Goal: Task Accomplishment & Management: Use online tool/utility

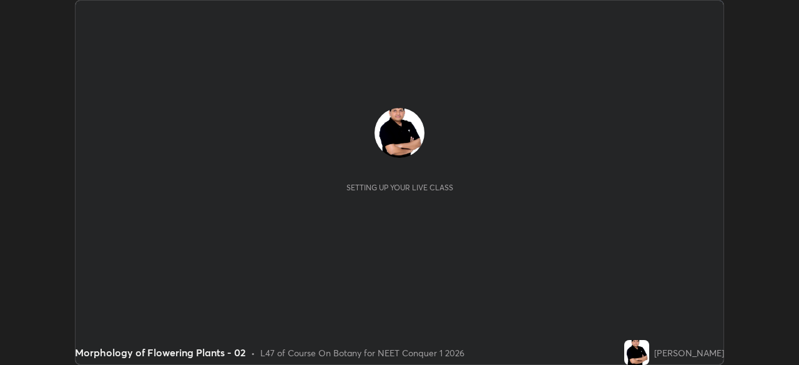
scroll to position [365, 798]
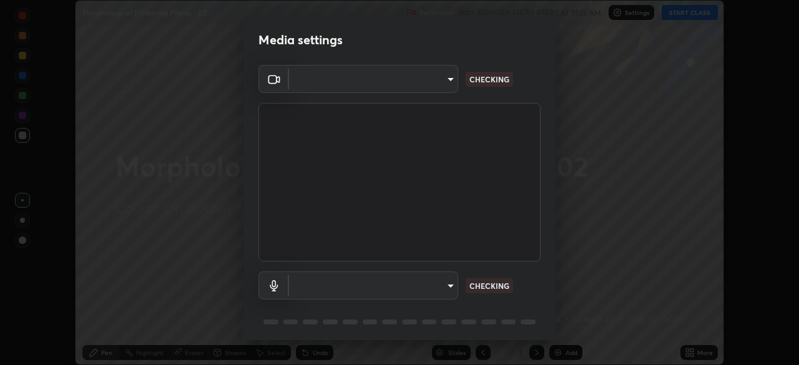
type input "1170694498857cb11788a0b7ae79d5cf1e08a6c331eb8d7031f90166f8fae325"
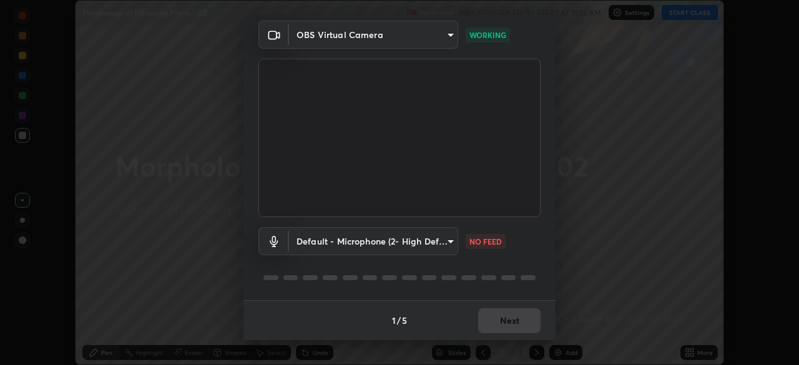
click at [451, 241] on body "Erase all Morphology of Flowering Plants - 02 Recording WAS SCHEDULED TO START …" at bounding box center [399, 182] width 799 height 365
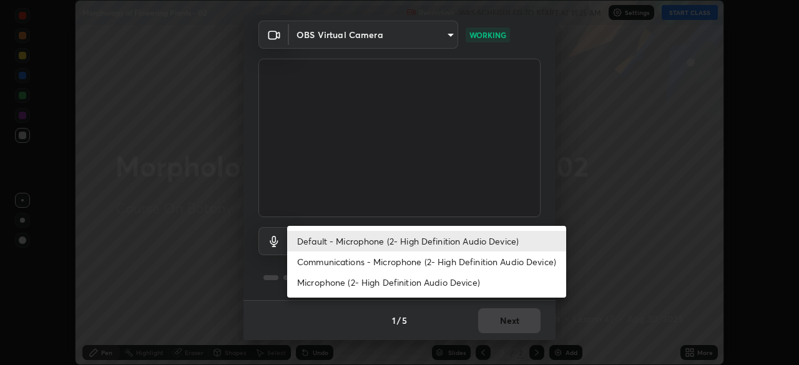
click at [419, 263] on li "Communications - Microphone (2- High Definition Audio Device)" at bounding box center [426, 262] width 279 height 21
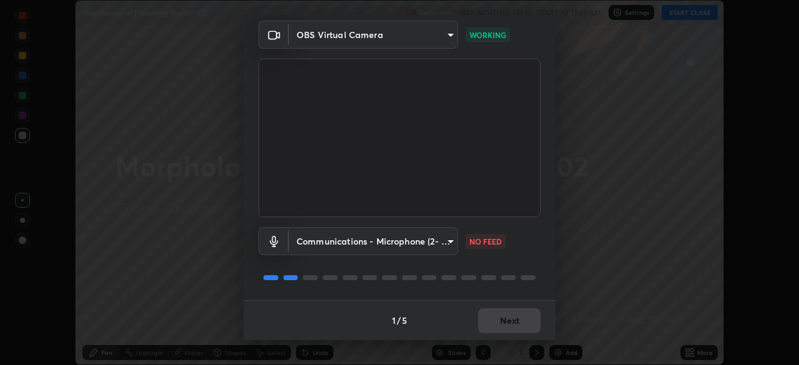
click at [449, 239] on body "Erase all Morphology of Flowering Plants - 02 Recording WAS SCHEDULED TO START …" at bounding box center [399, 182] width 799 height 365
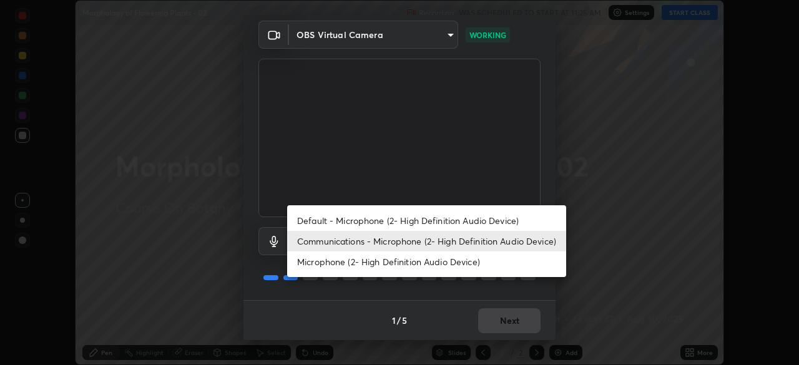
click at [429, 220] on li "Default - Microphone (2- High Definition Audio Device)" at bounding box center [426, 220] width 279 height 21
type input "default"
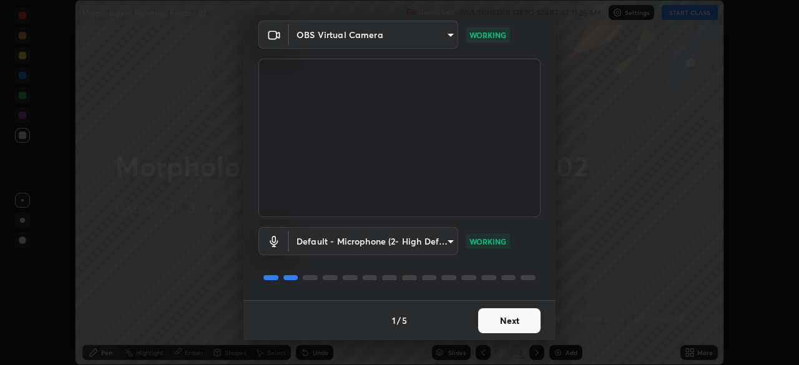
click at [497, 319] on button "Next" at bounding box center [509, 320] width 62 height 25
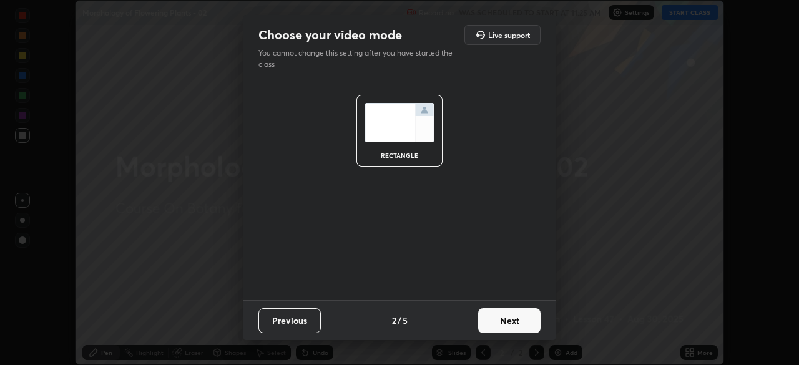
scroll to position [0, 0]
click at [502, 320] on button "Next" at bounding box center [509, 320] width 62 height 25
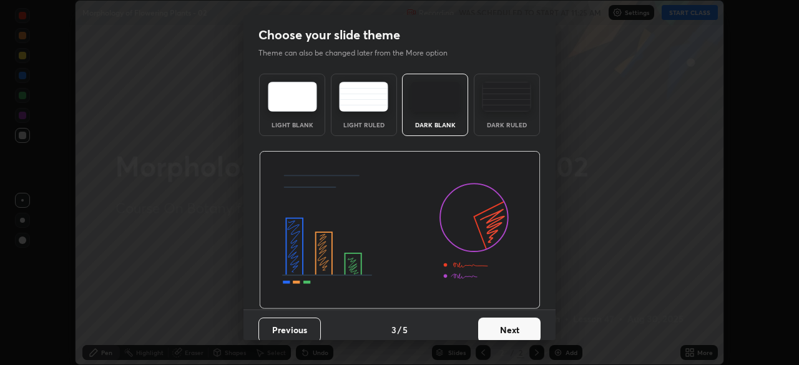
click at [504, 323] on button "Next" at bounding box center [509, 330] width 62 height 25
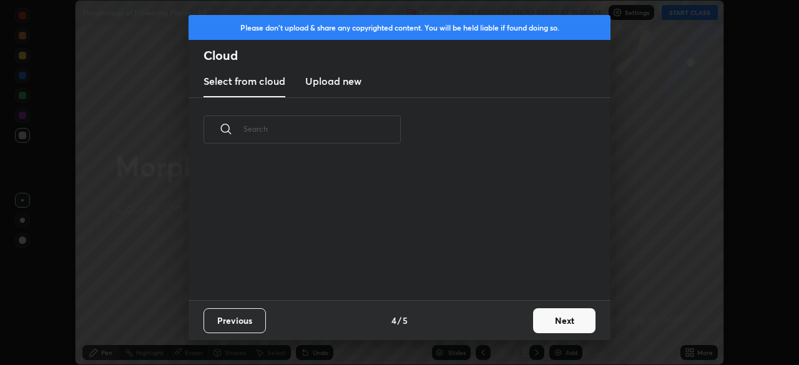
scroll to position [4, 7]
click at [553, 318] on button "Next" at bounding box center [564, 320] width 62 height 25
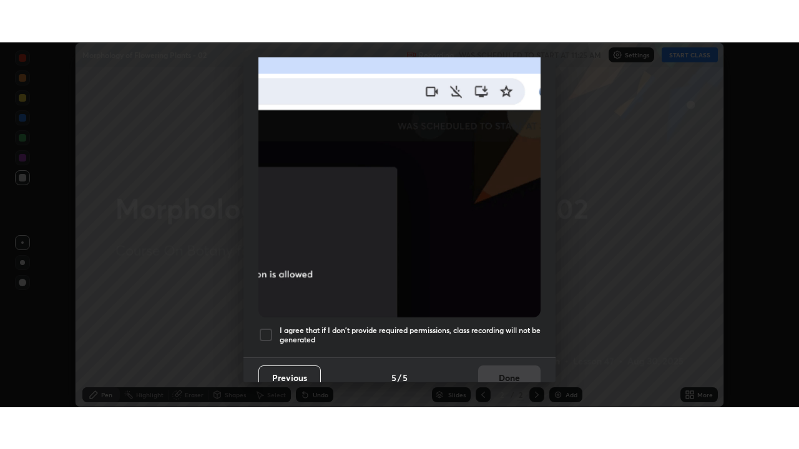
scroll to position [299, 0]
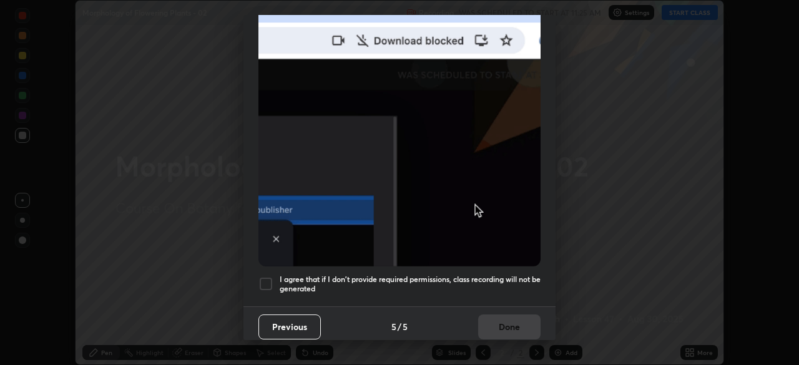
click at [267, 278] on div at bounding box center [265, 284] width 15 height 15
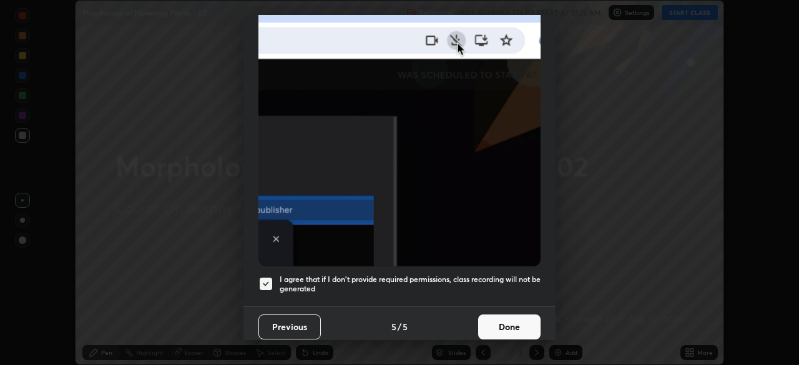
click at [492, 316] on button "Done" at bounding box center [509, 327] width 62 height 25
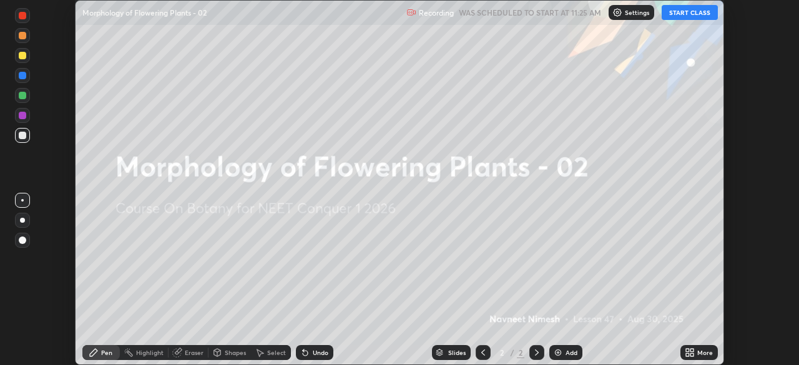
click at [687, 350] on icon at bounding box center [687, 350] width 3 height 3
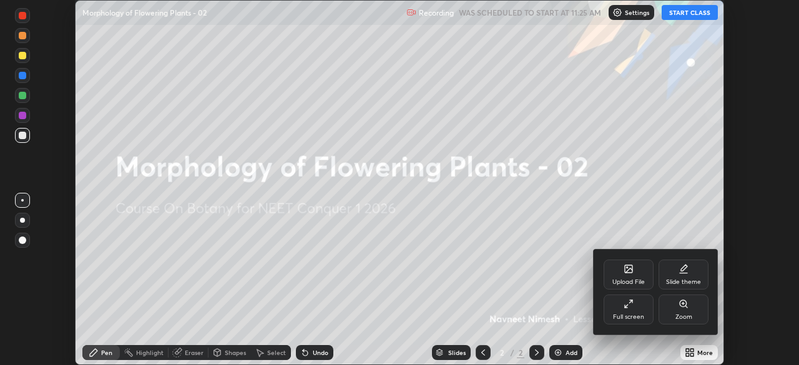
click at [627, 306] on icon at bounding box center [629, 304] width 10 height 10
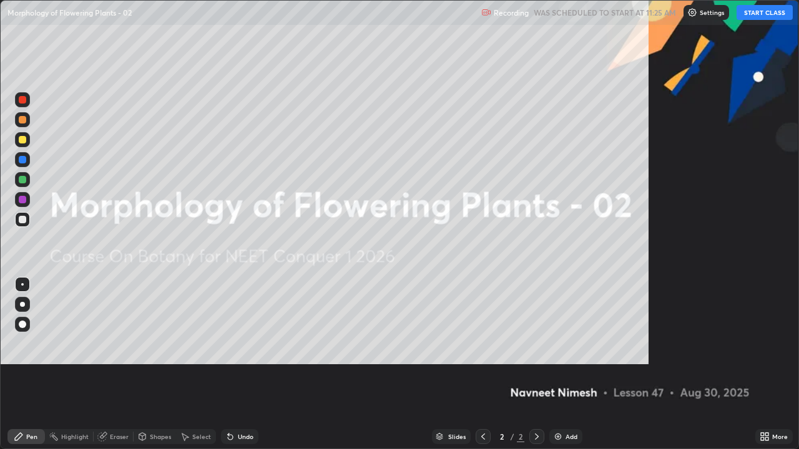
scroll to position [449, 799]
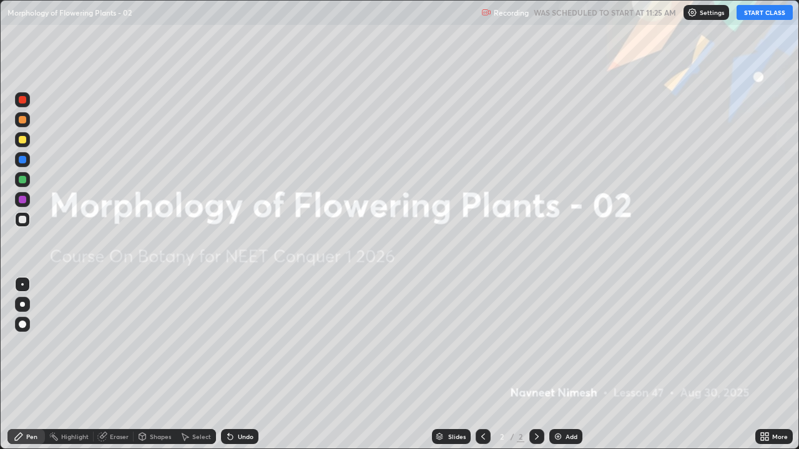
click at [763, 16] on button "START CLASS" at bounding box center [765, 12] width 56 height 15
click at [565, 365] on div "Add" at bounding box center [571, 437] width 12 height 6
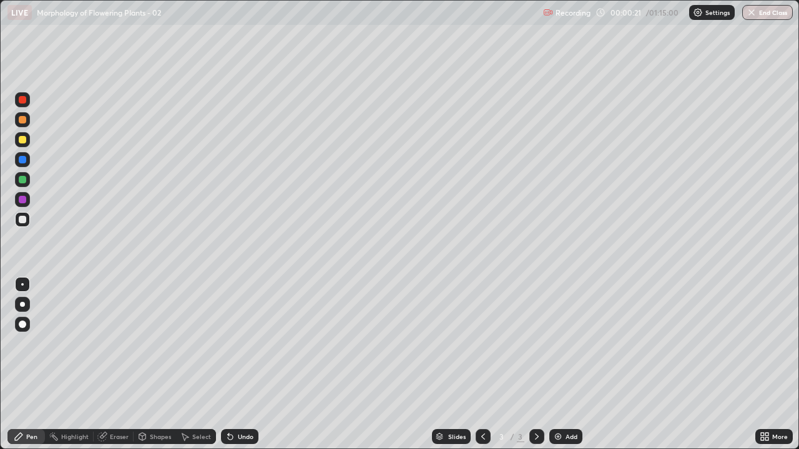
click at [22, 326] on div at bounding box center [22, 324] width 7 height 7
click at [20, 140] on div at bounding box center [22, 139] width 7 height 7
click at [117, 365] on div "Eraser" at bounding box center [114, 436] width 40 height 15
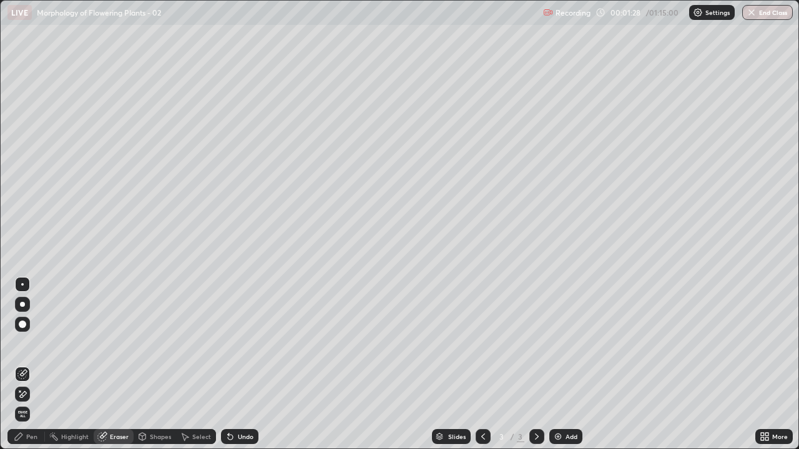
click at [20, 365] on icon at bounding box center [19, 391] width 1 height 1
click at [41, 365] on div "Pen" at bounding box center [25, 436] width 37 height 15
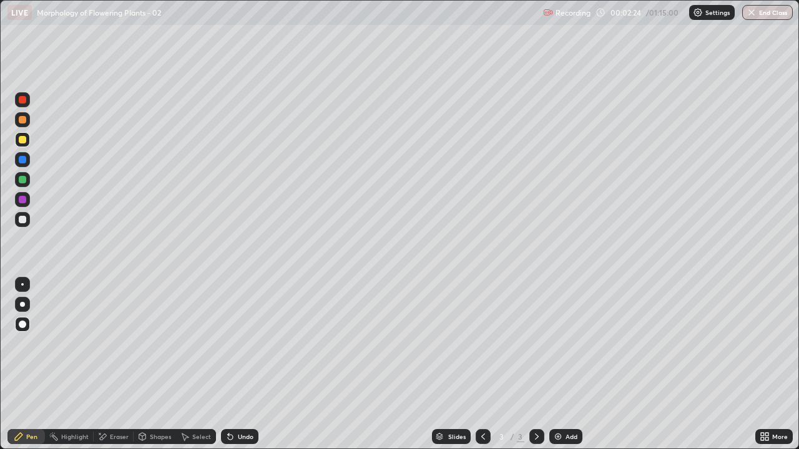
click at [25, 121] on div at bounding box center [22, 119] width 7 height 7
click at [228, 365] on icon at bounding box center [230, 437] width 5 height 5
click at [23, 222] on div at bounding box center [22, 219] width 7 height 7
click at [25, 123] on div at bounding box center [22, 119] width 15 height 15
click at [21, 218] on div at bounding box center [22, 219] width 7 height 7
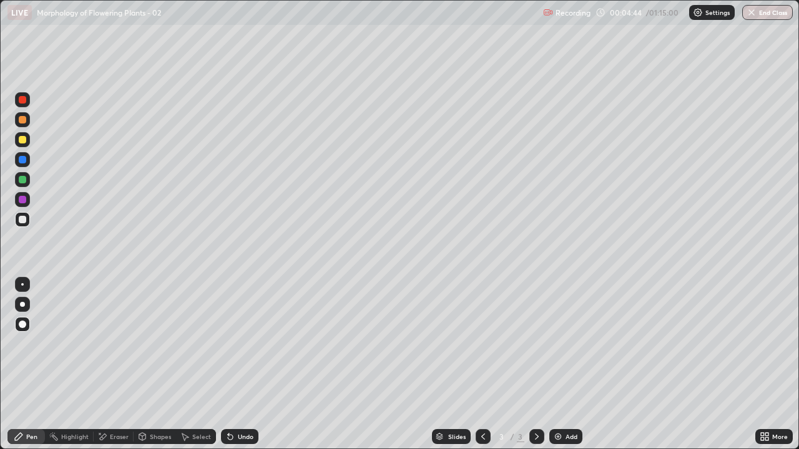
click at [23, 120] on div at bounding box center [22, 119] width 7 height 7
click at [228, 365] on icon at bounding box center [228, 434] width 1 height 1
click at [119, 365] on div "Eraser" at bounding box center [119, 437] width 19 height 6
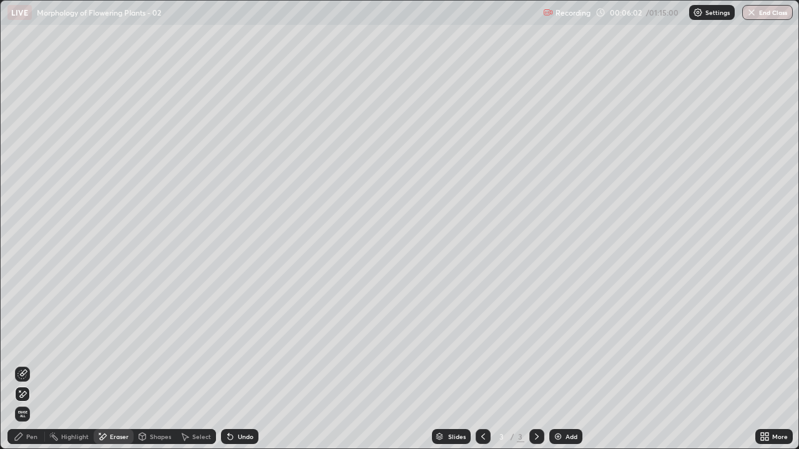
click at [33, 365] on div "Pen" at bounding box center [31, 437] width 11 height 6
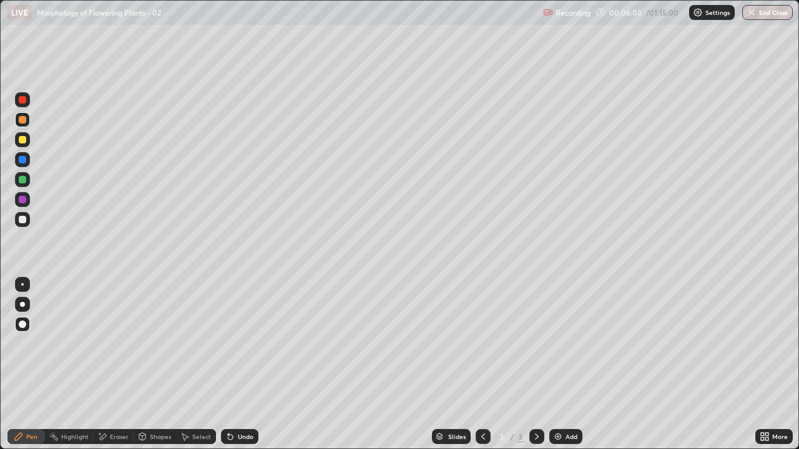
click at [22, 180] on div at bounding box center [22, 179] width 7 height 7
click at [24, 220] on div at bounding box center [22, 219] width 7 height 7
click at [22, 125] on div at bounding box center [22, 119] width 15 height 15
click at [29, 223] on div at bounding box center [22, 219] width 15 height 15
click at [562, 365] on div "Add" at bounding box center [565, 436] width 33 height 15
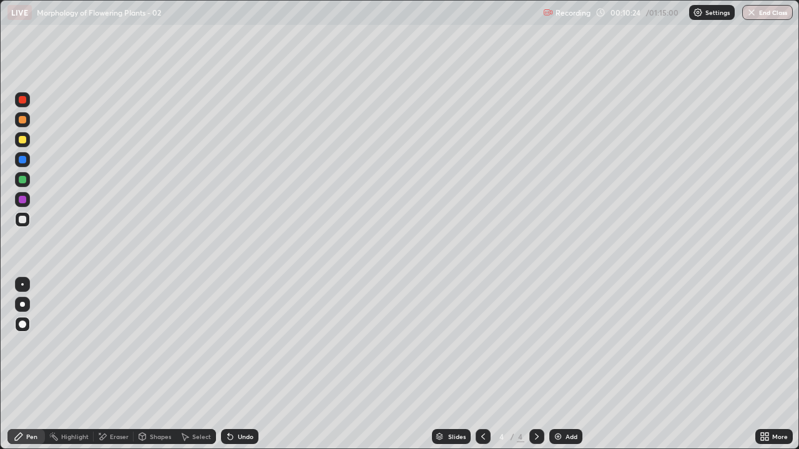
click at [28, 141] on div at bounding box center [22, 139] width 15 height 15
click at [28, 222] on div at bounding box center [22, 219] width 15 height 15
click at [24, 179] on div at bounding box center [22, 179] width 7 height 7
click at [27, 218] on div at bounding box center [22, 219] width 15 height 15
click at [22, 181] on div at bounding box center [22, 179] width 7 height 7
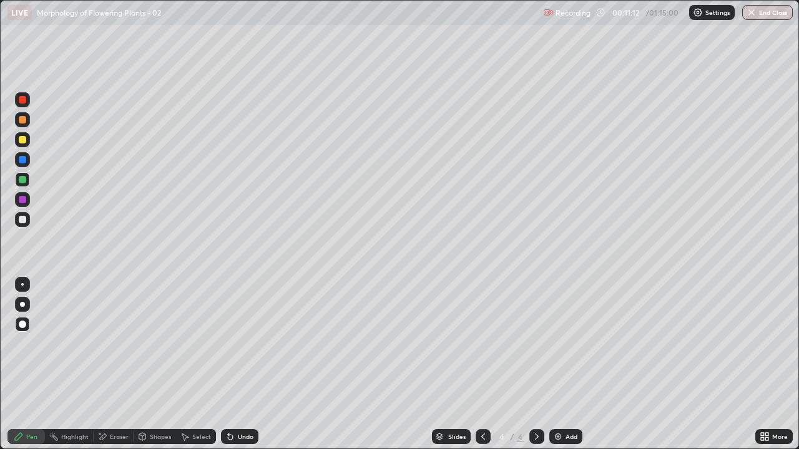
click at [23, 160] on div at bounding box center [22, 159] width 7 height 7
click at [28, 200] on div at bounding box center [22, 199] width 15 height 15
click at [22, 161] on div at bounding box center [22, 159] width 7 height 7
click at [19, 218] on div at bounding box center [22, 219] width 7 height 7
click at [238, 365] on div "Undo" at bounding box center [246, 437] width 16 height 6
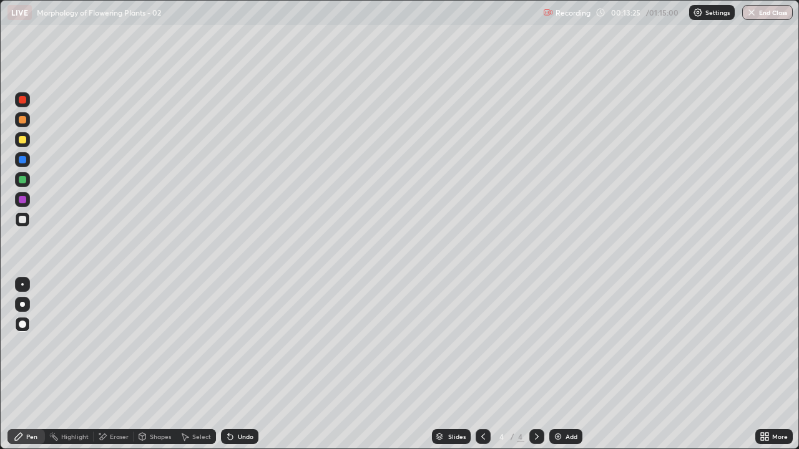
click at [23, 140] on div at bounding box center [22, 139] width 7 height 7
click at [228, 365] on icon at bounding box center [228, 434] width 1 height 1
click at [19, 220] on div at bounding box center [22, 219] width 7 height 7
click at [22, 179] on div at bounding box center [22, 179] width 7 height 7
click at [22, 220] on div at bounding box center [22, 219] width 7 height 7
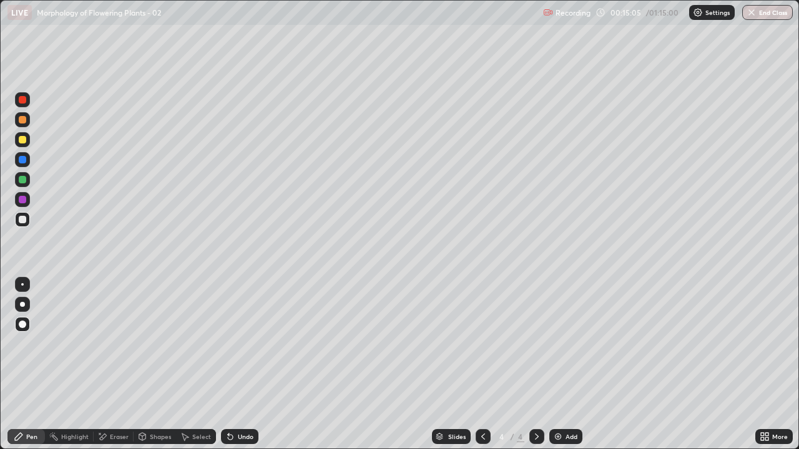
click at [23, 123] on div at bounding box center [22, 119] width 7 height 7
click at [25, 222] on div at bounding box center [22, 219] width 7 height 7
click at [562, 365] on div "Add" at bounding box center [565, 436] width 33 height 15
click at [22, 122] on div at bounding box center [22, 119] width 7 height 7
click at [228, 365] on icon at bounding box center [228, 434] width 1 height 1
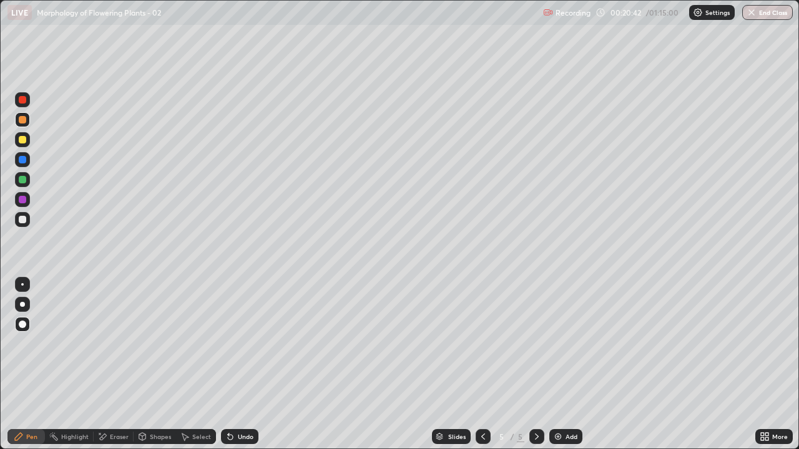
click at [228, 365] on icon at bounding box center [228, 434] width 1 height 1
click at [26, 162] on div at bounding box center [22, 159] width 7 height 7
click at [26, 217] on div at bounding box center [22, 219] width 7 height 7
click at [22, 180] on div at bounding box center [22, 179] width 7 height 7
click at [25, 225] on div at bounding box center [22, 219] width 15 height 15
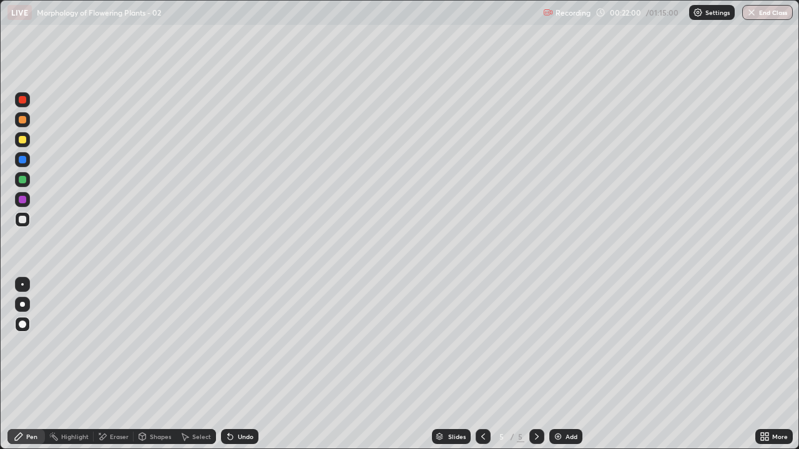
click at [22, 181] on div at bounding box center [22, 179] width 7 height 7
click at [28, 221] on div at bounding box center [22, 219] width 15 height 15
click at [24, 180] on div at bounding box center [22, 179] width 7 height 7
click at [25, 219] on div at bounding box center [22, 219] width 7 height 7
click at [24, 218] on div at bounding box center [22, 219] width 7 height 7
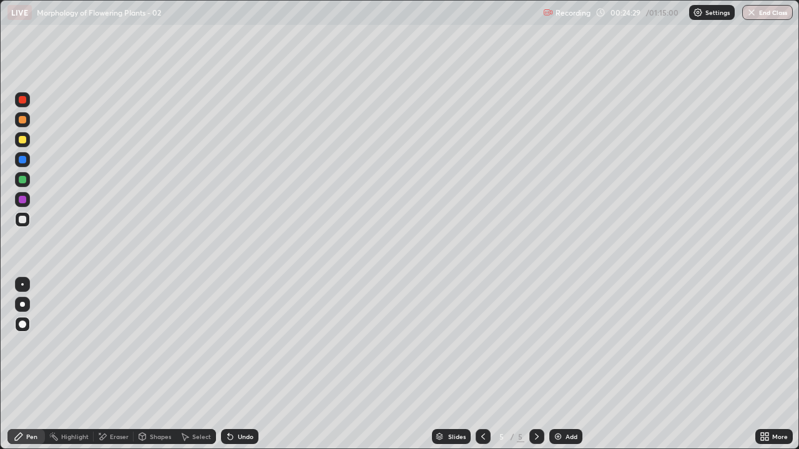
click at [24, 198] on div at bounding box center [22, 199] width 7 height 7
click at [23, 200] on div at bounding box center [22, 199] width 7 height 7
click at [242, 365] on div "Undo" at bounding box center [239, 436] width 37 height 15
click at [25, 222] on div at bounding box center [22, 219] width 7 height 7
click at [22, 160] on div at bounding box center [22, 159] width 7 height 7
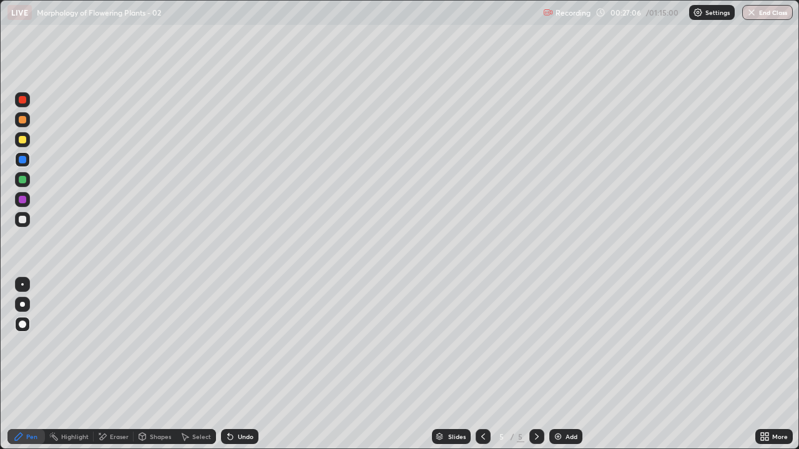
click at [23, 140] on div at bounding box center [22, 139] width 7 height 7
click at [23, 218] on div at bounding box center [22, 219] width 7 height 7
click at [24, 141] on div at bounding box center [22, 139] width 7 height 7
click at [28, 220] on div at bounding box center [22, 219] width 15 height 15
click at [22, 219] on div at bounding box center [22, 219] width 7 height 7
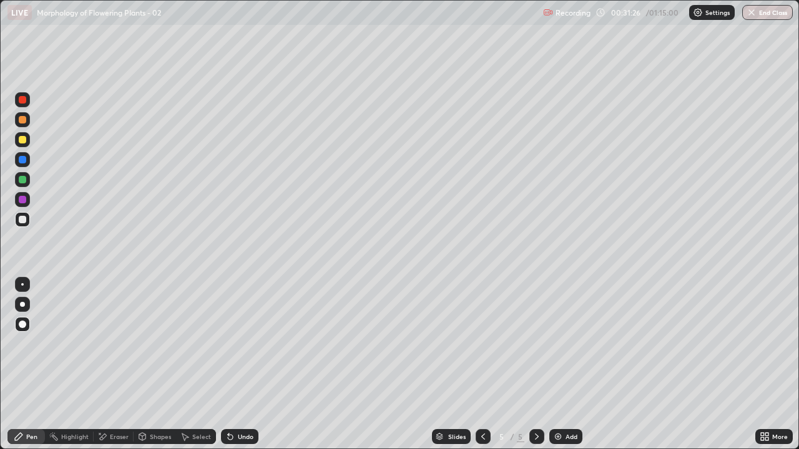
click at [22, 121] on div at bounding box center [22, 119] width 7 height 7
click at [557, 365] on img at bounding box center [558, 437] width 10 height 10
click at [25, 219] on div at bounding box center [22, 219] width 7 height 7
click at [483, 365] on icon at bounding box center [483, 437] width 10 height 10
click at [532, 365] on icon at bounding box center [537, 437] width 10 height 10
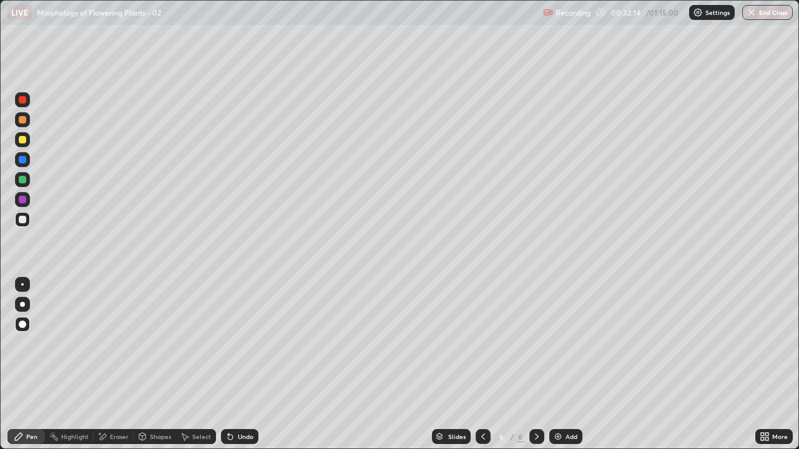
click at [29, 180] on div at bounding box center [22, 179] width 15 height 15
click at [22, 181] on div at bounding box center [22, 179] width 7 height 7
click at [23, 218] on div at bounding box center [22, 219] width 7 height 7
click at [482, 365] on icon at bounding box center [483, 437] width 10 height 10
click at [529, 365] on div at bounding box center [536, 436] width 15 height 15
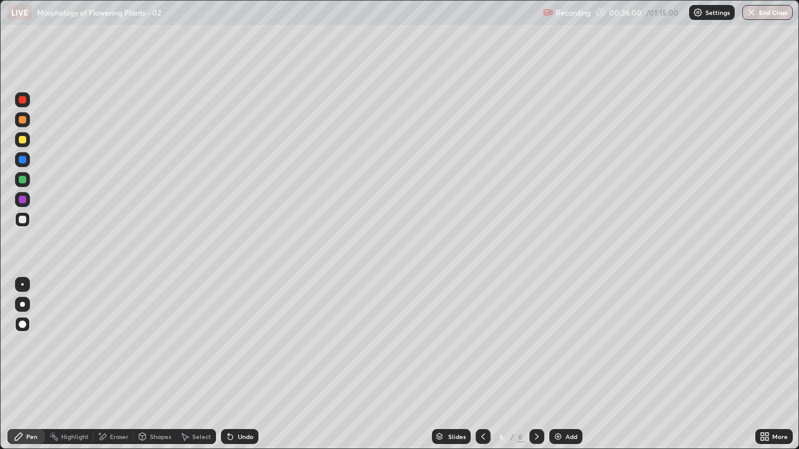
click at [19, 159] on div at bounding box center [22, 159] width 7 height 7
click at [23, 142] on div at bounding box center [22, 139] width 7 height 7
click at [23, 218] on div at bounding box center [22, 219] width 7 height 7
click at [24, 181] on div at bounding box center [22, 179] width 7 height 7
click at [24, 220] on div at bounding box center [22, 219] width 7 height 7
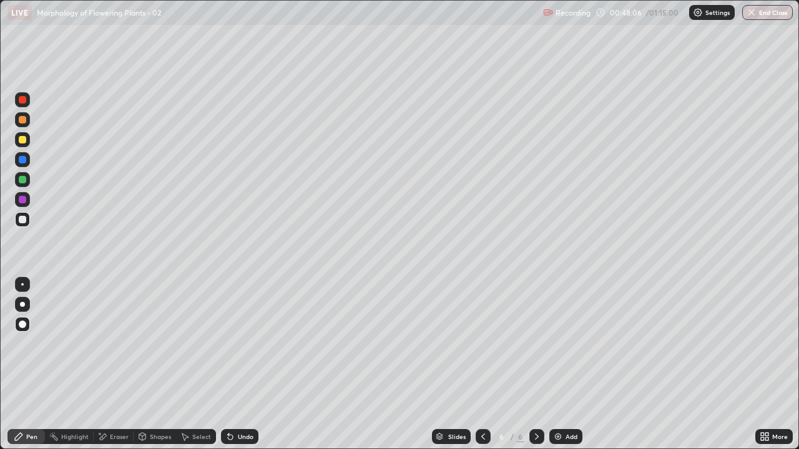
click at [556, 365] on img at bounding box center [558, 437] width 10 height 10
click at [22, 140] on div at bounding box center [22, 139] width 7 height 7
click at [23, 220] on div at bounding box center [22, 219] width 7 height 7
click at [228, 365] on icon at bounding box center [230, 437] width 5 height 5
click at [229, 365] on icon at bounding box center [230, 437] width 5 height 5
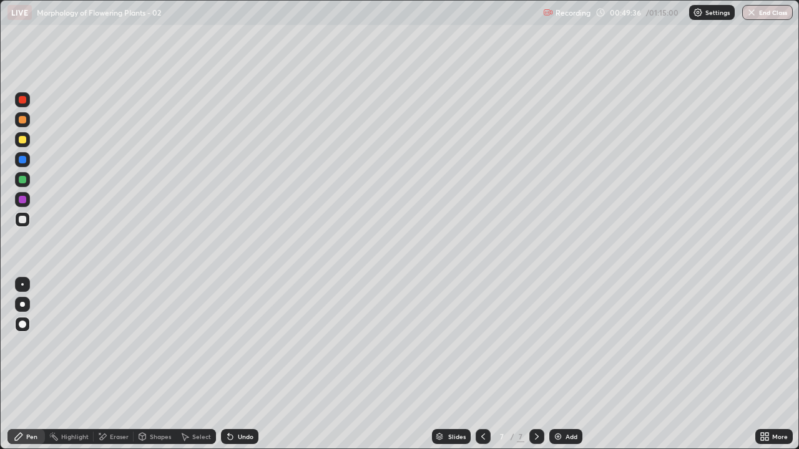
click at [21, 140] on div at bounding box center [22, 139] width 7 height 7
click at [23, 220] on div at bounding box center [22, 219] width 7 height 7
click at [228, 365] on icon at bounding box center [228, 434] width 1 height 1
click at [24, 181] on div at bounding box center [22, 179] width 7 height 7
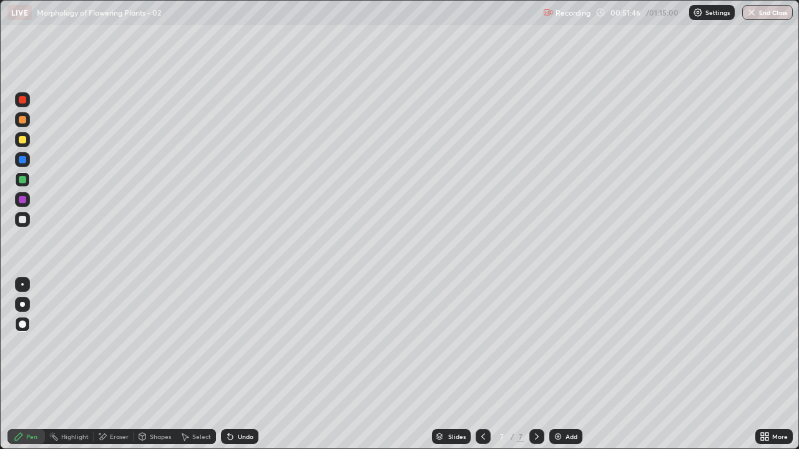
click at [19, 221] on div at bounding box center [22, 219] width 7 height 7
click at [238, 365] on div "Undo" at bounding box center [239, 436] width 37 height 15
click at [234, 365] on div "Undo" at bounding box center [239, 436] width 37 height 15
click at [237, 365] on div "Undo" at bounding box center [239, 436] width 37 height 15
click at [238, 365] on div "Undo" at bounding box center [246, 437] width 16 height 6
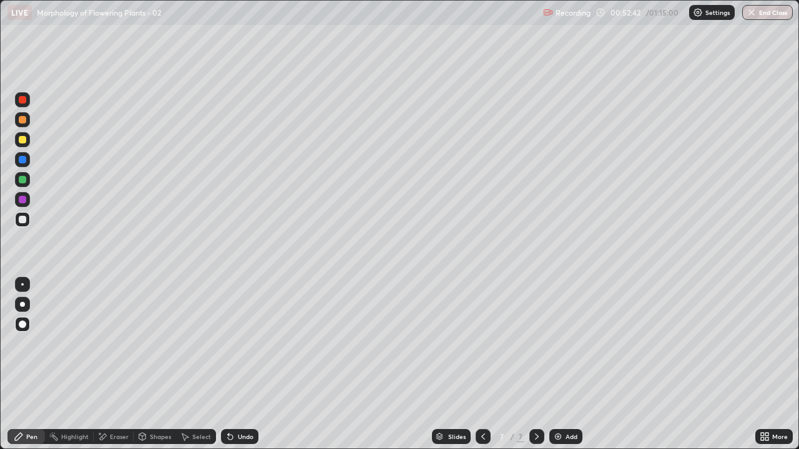
click at [238, 365] on div "Undo" at bounding box center [246, 437] width 16 height 6
click at [27, 220] on div at bounding box center [22, 219] width 15 height 15
click at [24, 221] on div at bounding box center [22, 219] width 7 height 7
click at [558, 365] on div "Add" at bounding box center [565, 436] width 33 height 15
click at [26, 124] on div at bounding box center [22, 119] width 15 height 15
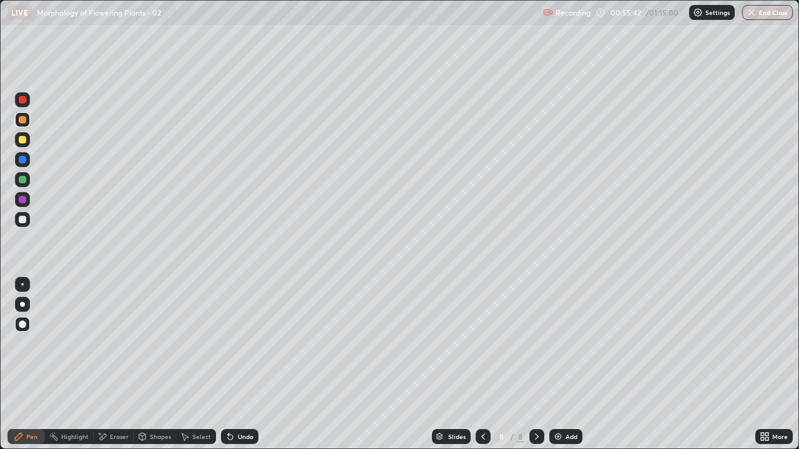
click at [22, 218] on div at bounding box center [22, 219] width 7 height 7
click at [23, 200] on div at bounding box center [22, 199] width 7 height 7
click at [228, 365] on icon at bounding box center [228, 434] width 1 height 1
click at [120, 365] on div "Eraser" at bounding box center [119, 437] width 19 height 6
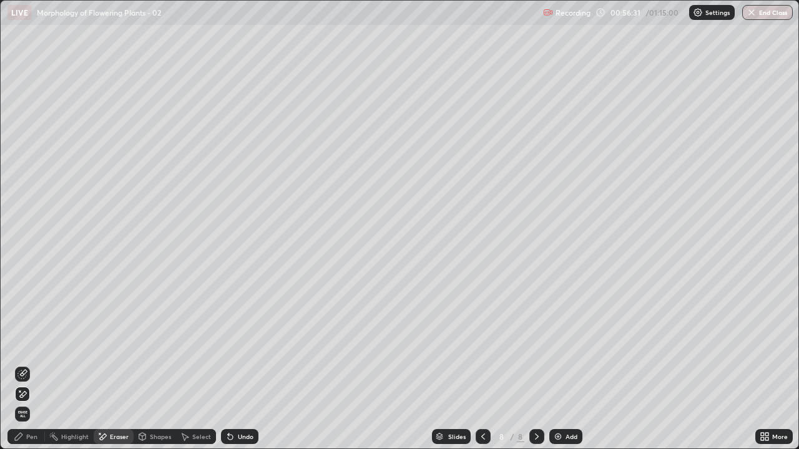
click at [26, 365] on icon at bounding box center [23, 373] width 7 height 6
click at [37, 365] on div "Pen" at bounding box center [25, 436] width 37 height 15
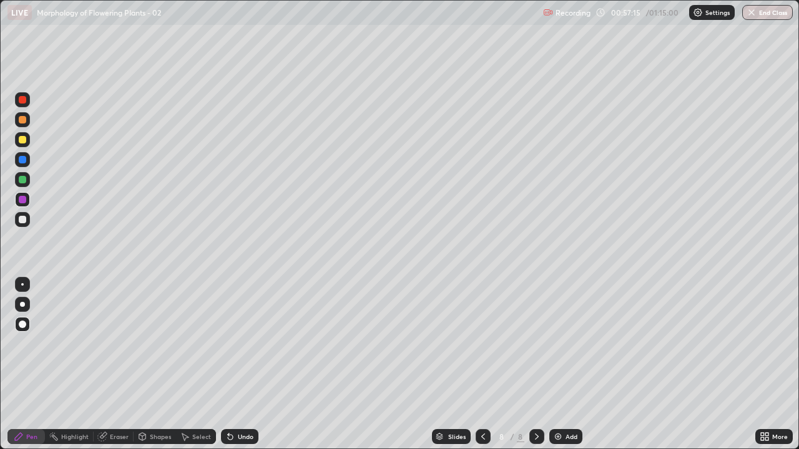
click at [25, 222] on div at bounding box center [22, 219] width 7 height 7
click at [24, 200] on div at bounding box center [22, 199] width 7 height 7
click at [28, 221] on div at bounding box center [22, 219] width 15 height 15
click at [22, 217] on div at bounding box center [22, 219] width 7 height 7
click at [481, 365] on icon at bounding box center [483, 437] width 10 height 10
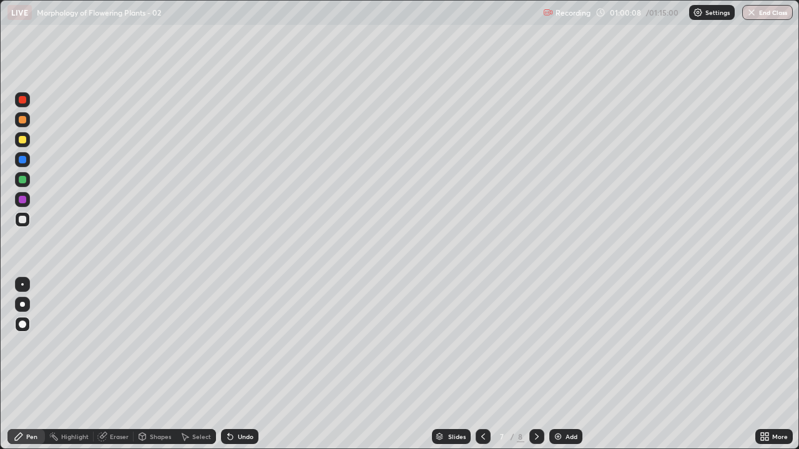
click at [479, 365] on div at bounding box center [483, 436] width 15 height 15
click at [532, 365] on div at bounding box center [536, 436] width 15 height 15
click at [536, 365] on icon at bounding box center [537, 437] width 10 height 10
click at [24, 161] on div at bounding box center [22, 159] width 7 height 7
click at [240, 365] on div "Undo" at bounding box center [246, 437] width 16 height 6
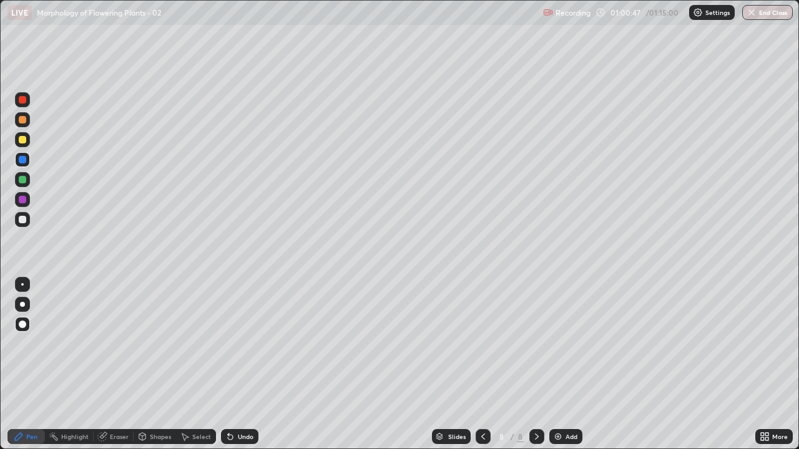
click at [240, 365] on div "Undo" at bounding box center [246, 437] width 16 height 6
click at [236, 365] on div "Undo" at bounding box center [239, 436] width 37 height 15
click at [29, 185] on div at bounding box center [22, 180] width 15 height 20
click at [23, 220] on div at bounding box center [22, 219] width 7 height 7
click at [24, 182] on div at bounding box center [22, 179] width 7 height 7
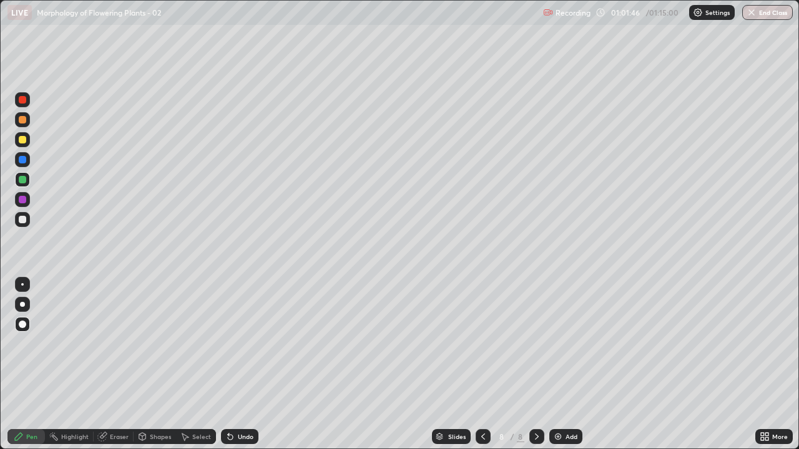
click at [24, 220] on div at bounding box center [22, 219] width 7 height 7
click at [228, 365] on icon at bounding box center [230, 437] width 5 height 5
click at [771, 16] on button "End Class" at bounding box center [767, 12] width 49 height 15
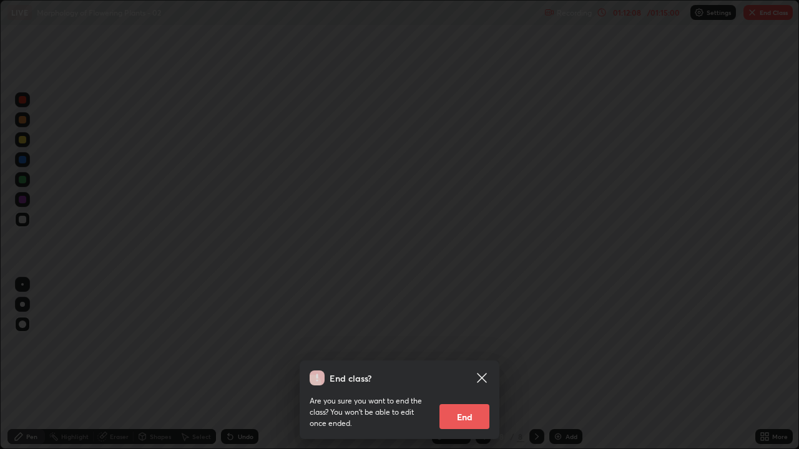
click at [471, 365] on button "End" at bounding box center [464, 416] width 50 height 25
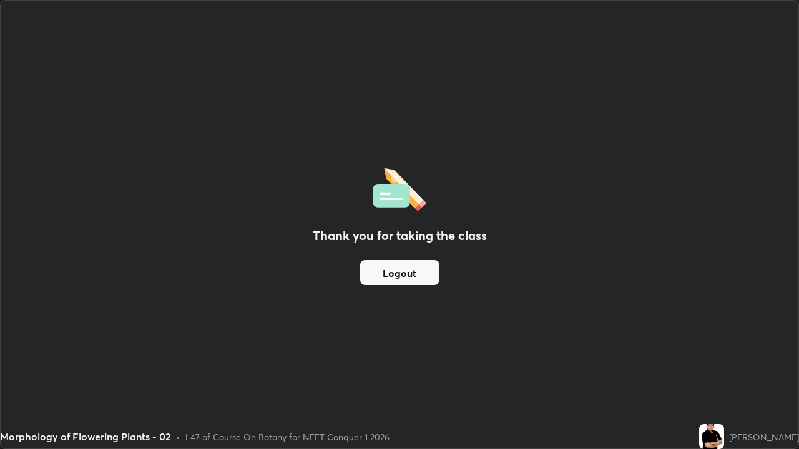
click at [421, 279] on button "Logout" at bounding box center [399, 272] width 79 height 25
